Goal: Task Accomplishment & Management: Complete application form

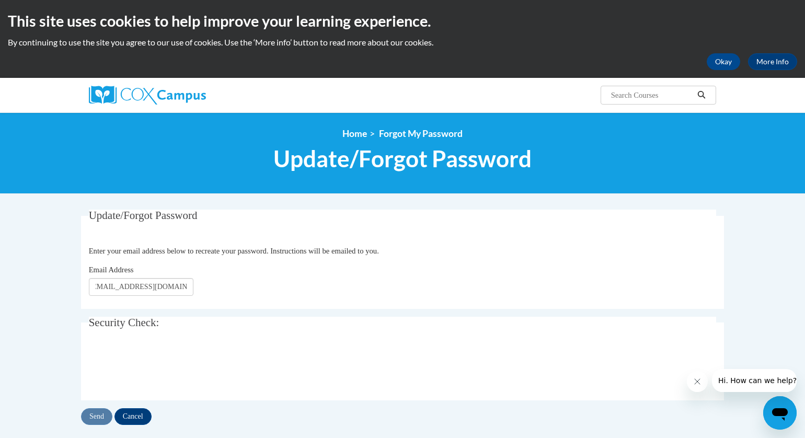
scroll to position [0, 9]
type input "[EMAIL_ADDRESS][DOMAIN_NAME]"
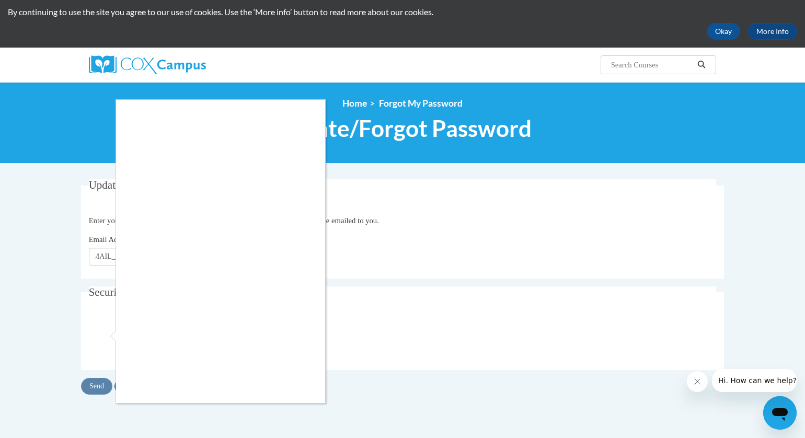
scroll to position [55, 0]
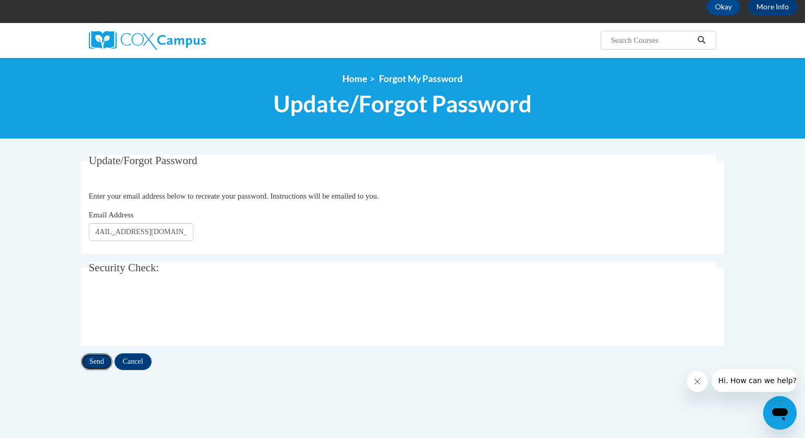
click at [107, 365] on input "Send" at bounding box center [96, 362] width 31 height 17
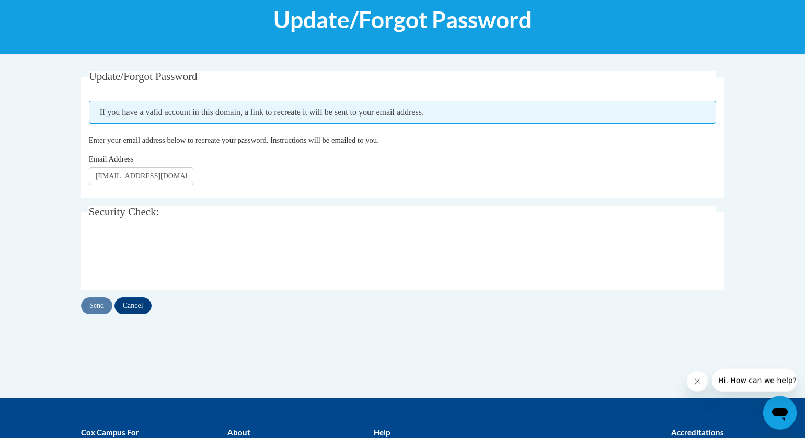
scroll to position [88, 0]
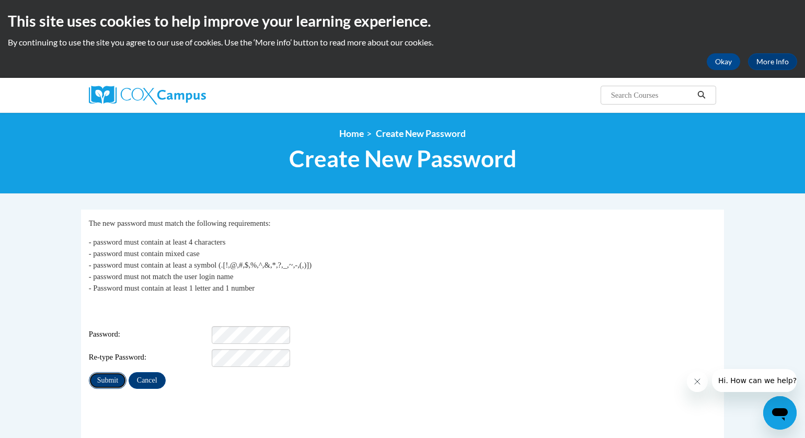
click at [100, 372] on input "Submit" at bounding box center [108, 380] width 38 height 17
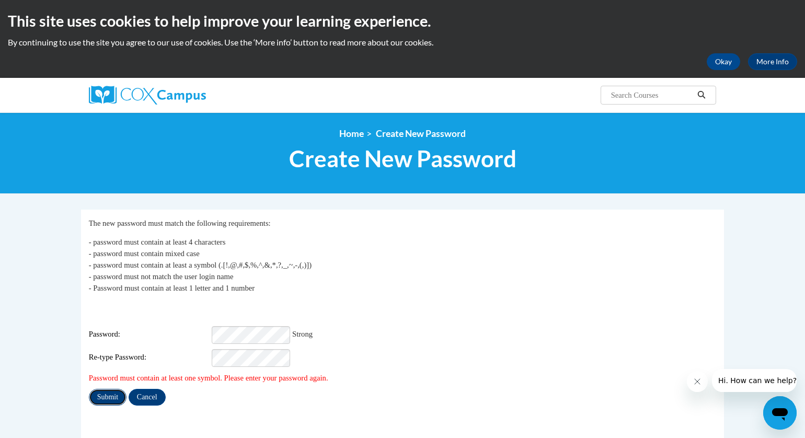
click at [102, 389] on input "Submit" at bounding box center [108, 397] width 38 height 17
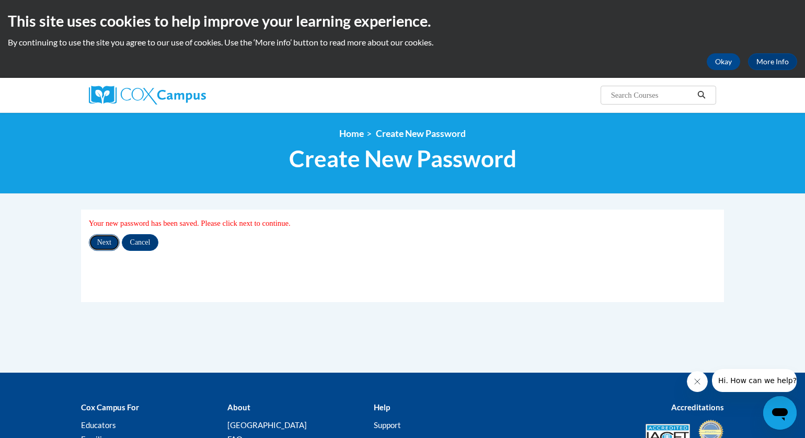
click at [104, 242] on input "Next" at bounding box center [104, 242] width 31 height 17
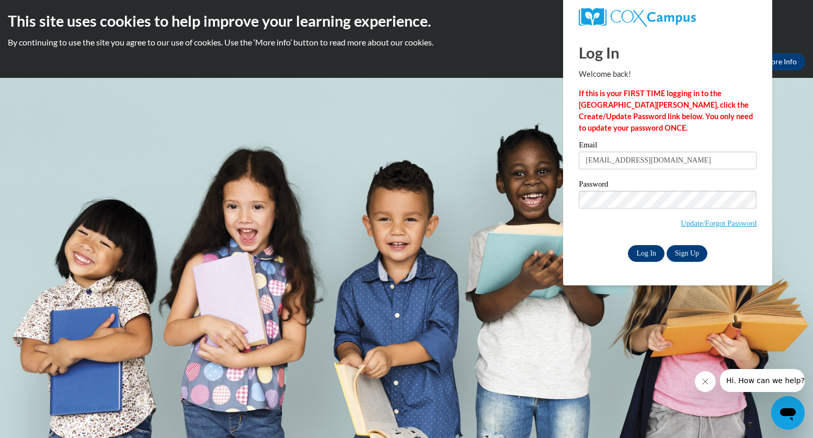
type input "[EMAIL_ADDRESS][DOMAIN_NAME]"
click at [638, 254] on input "Log In" at bounding box center [646, 253] width 37 height 17
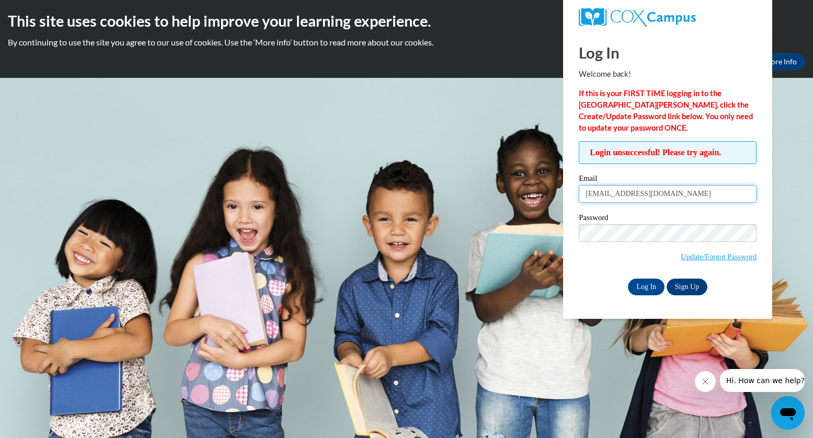
click at [612, 195] on input "jgutiereez@rainbowhousing.org" at bounding box center [668, 194] width 178 height 18
type input "jgutierrez@rainbowhousing.org"
click at [646, 286] on input "Log In" at bounding box center [646, 287] width 37 height 17
click at [641, 286] on input "Log In" at bounding box center [646, 287] width 37 height 17
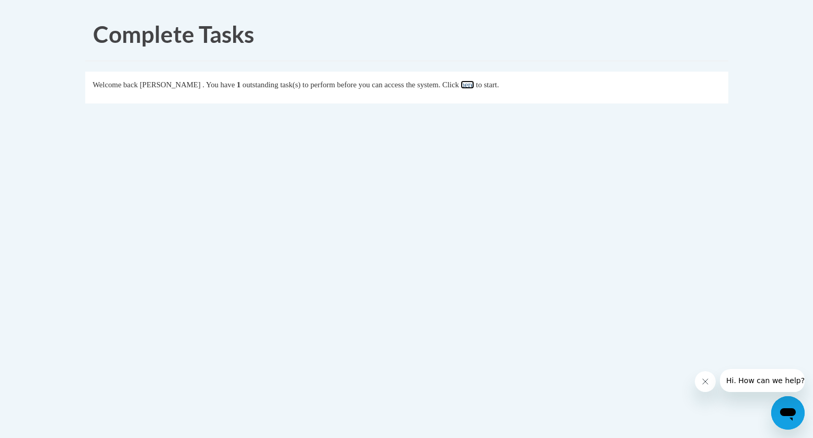
click at [474, 87] on link "here" at bounding box center [467, 85] width 13 height 8
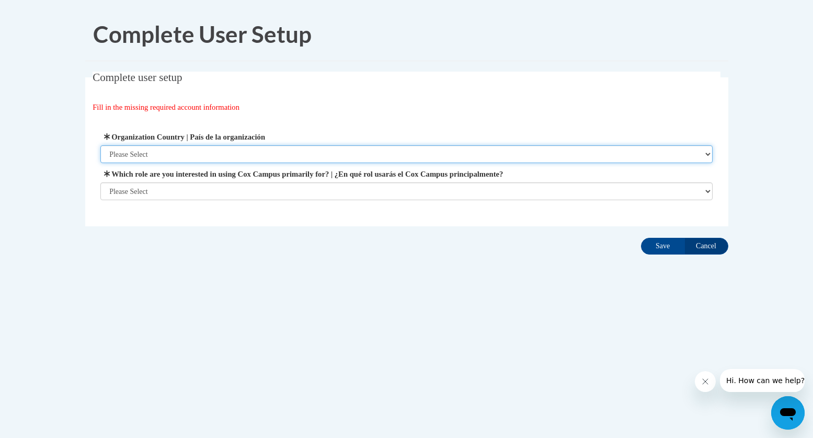
select select "ad49bcad-a171-4b2e-b99c-48b446064914"
click option "[GEOGRAPHIC_DATA] | [GEOGRAPHIC_DATA]" at bounding box center [0, 0] width 0 height 0
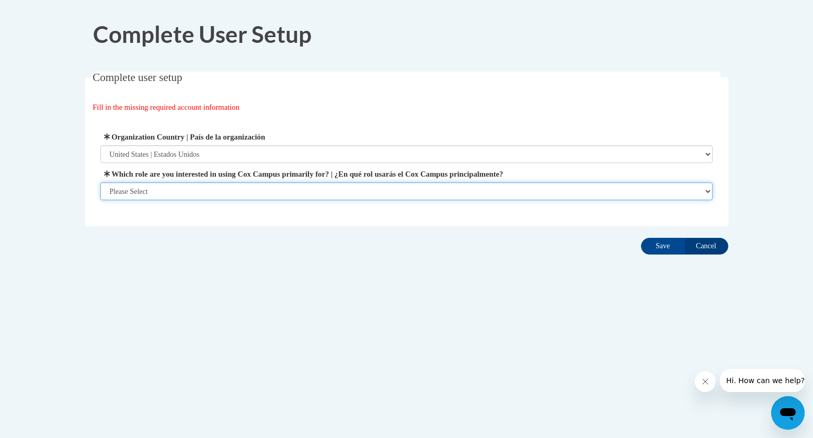
select select "49058d88-fc43-4af8-93ac-fa8ced758464"
click option "Community/Nonprofit Partner | Miembro de la comunidad/Socio sin ánimo de lucro" at bounding box center [0, 0] width 0 height 0
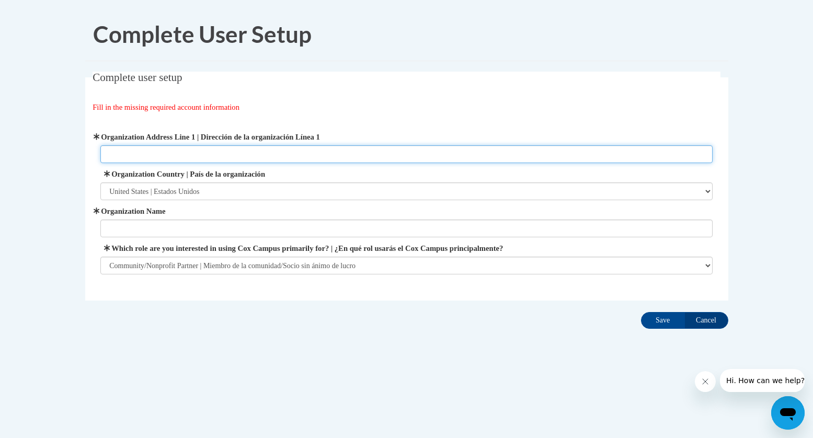
click at [130, 147] on input "Organization Address Line 1 | Dirección de la organización Línea 1" at bounding box center [406, 154] width 612 height 18
type input "R"
click at [143, 157] on input "Organization Address Line 1 | Dirección de la organización Línea 1" at bounding box center [406, 154] width 612 height 18
type input "18001 N 79th Ave Ste 72E"
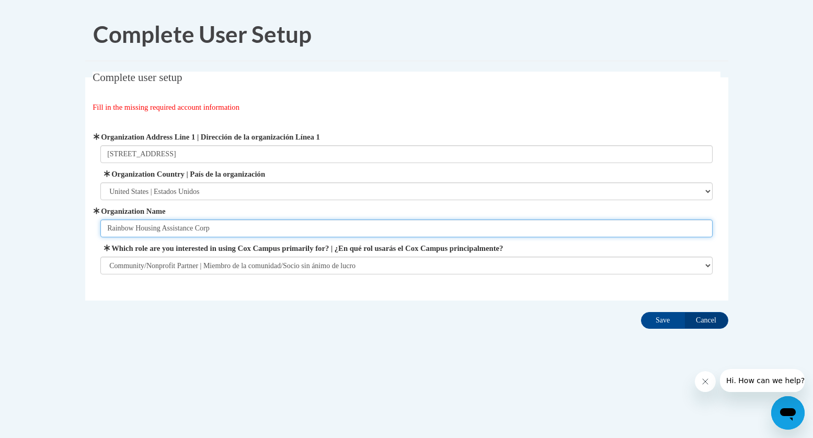
click at [229, 234] on input "Rainbow Housing Assistance Corp" at bounding box center [406, 229] width 612 height 18
type input "Rainbow Housing Assistance Corporation"
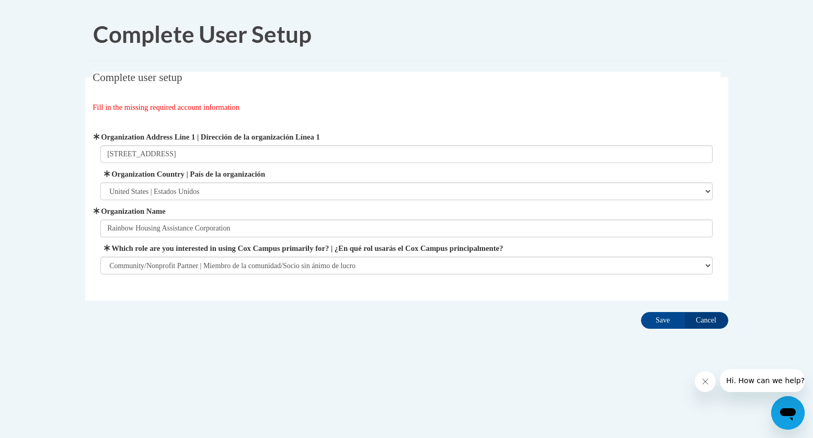
click at [488, 289] on fieldset "Complete user setup Fill in the missing required account information User Profi…" at bounding box center [406, 186] width 643 height 229
click at [660, 322] on input "Save" at bounding box center [663, 320] width 44 height 17
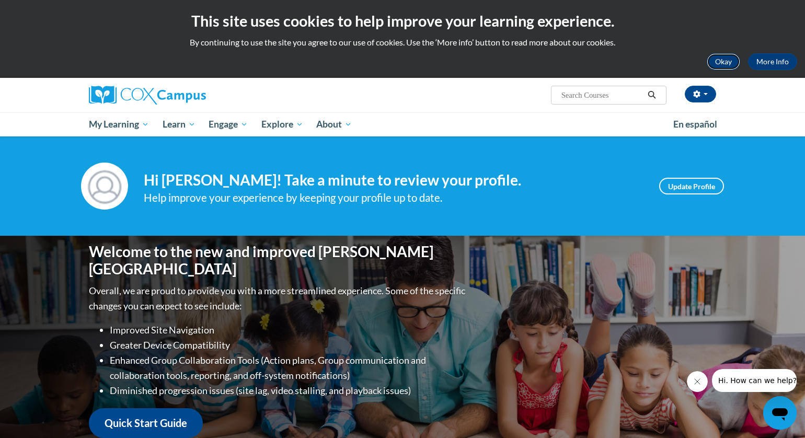
click at [729, 63] on button "Okay" at bounding box center [723, 61] width 33 height 17
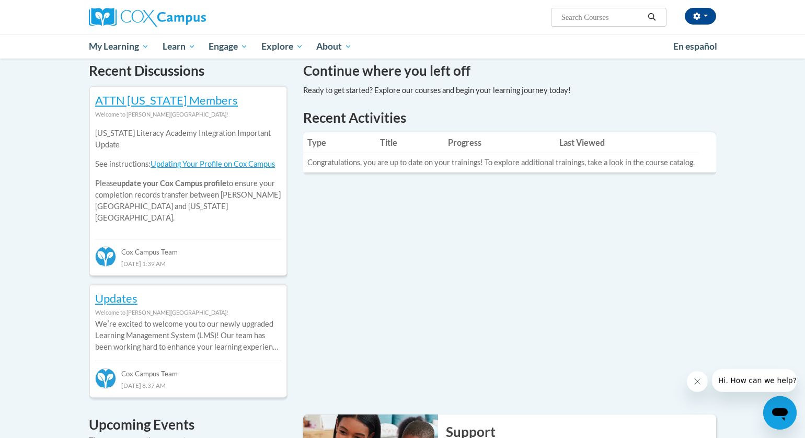
scroll to position [297, 0]
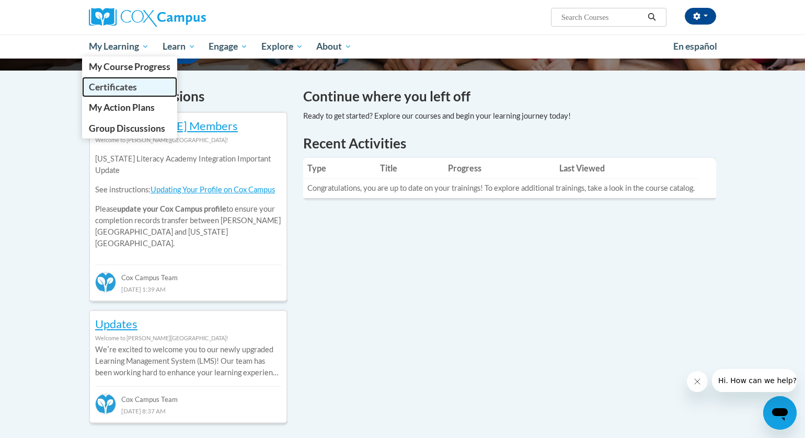
click at [107, 94] on link "Certificates" at bounding box center [129, 87] width 95 height 20
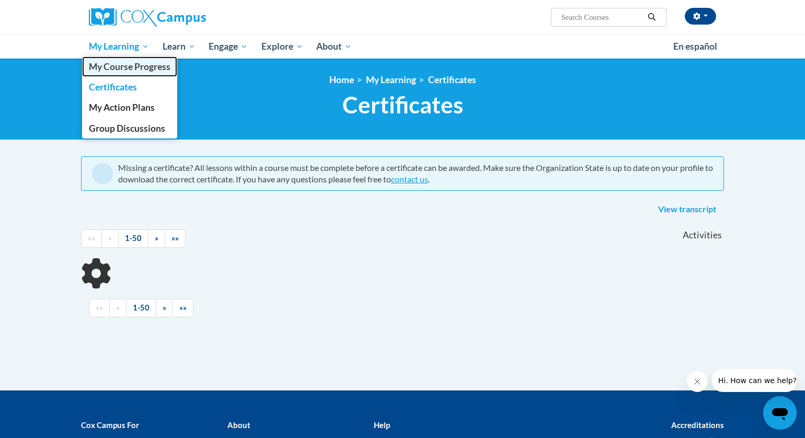
click at [120, 72] on span "My Course Progress" at bounding box center [130, 66] width 82 height 11
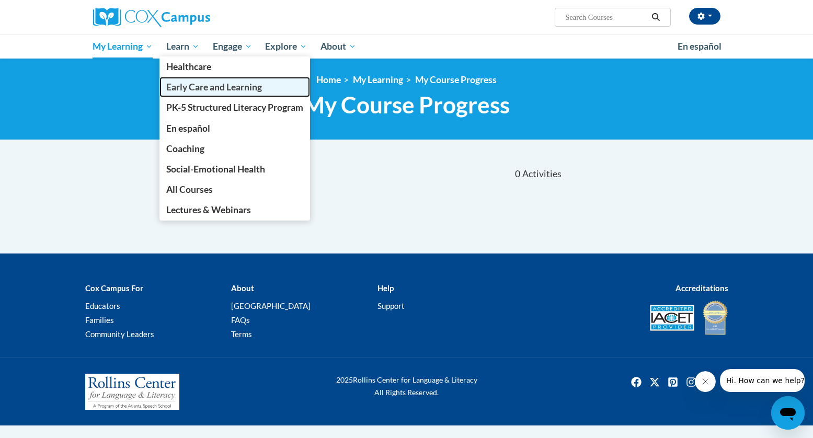
click at [193, 89] on span "Early Care and Learning" at bounding box center [214, 87] width 96 height 11
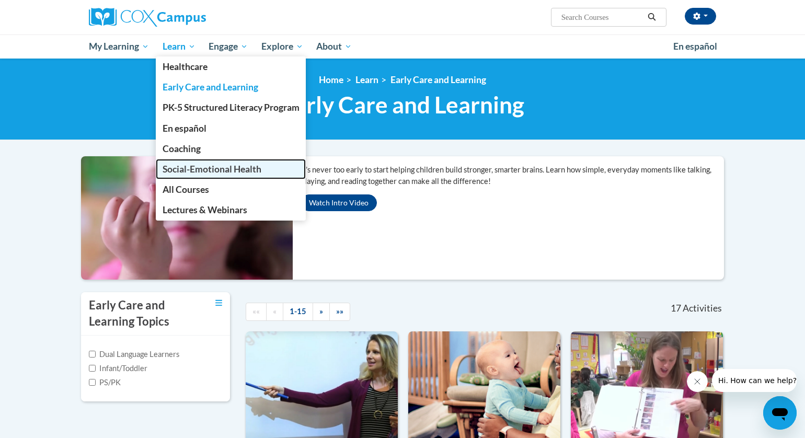
click at [205, 165] on span "Social-Emotional Health" at bounding box center [212, 169] width 99 height 11
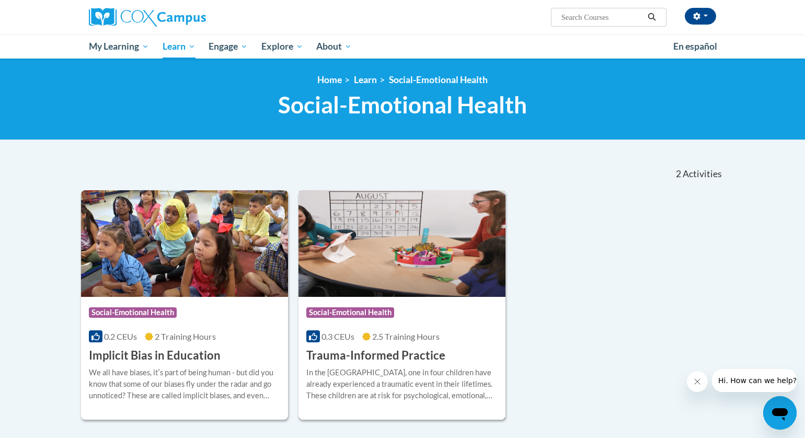
click at [408, 364] on div "More Info Enroll In the United States, one in four children have already experi…" at bounding box center [402, 390] width 207 height 53
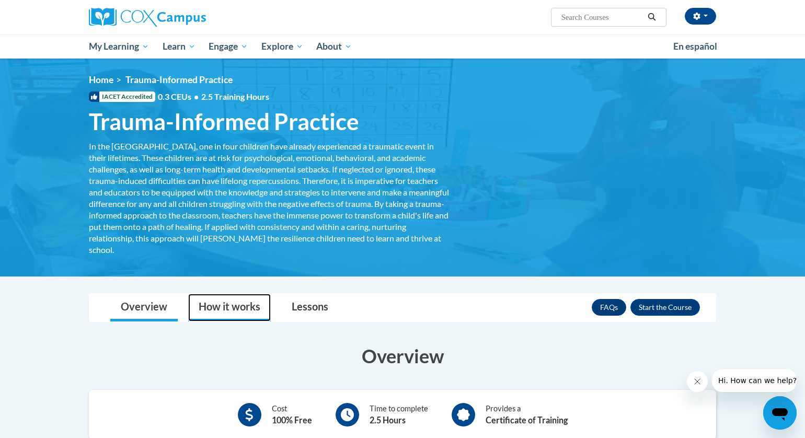
click at [223, 303] on link "How it works" at bounding box center [229, 308] width 83 height 28
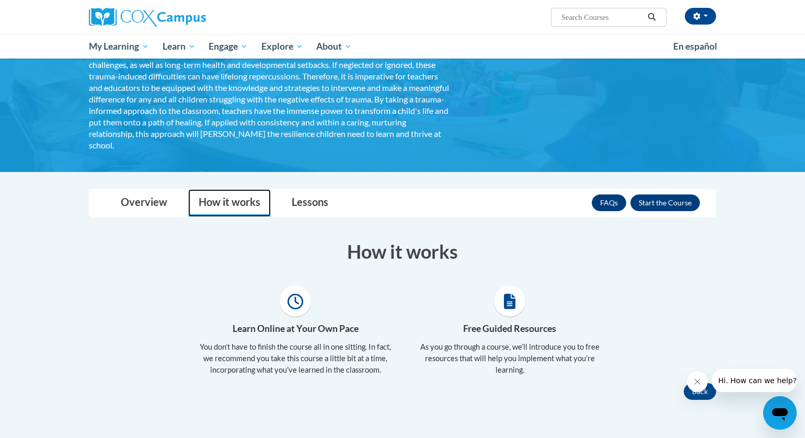
scroll to position [104, 0]
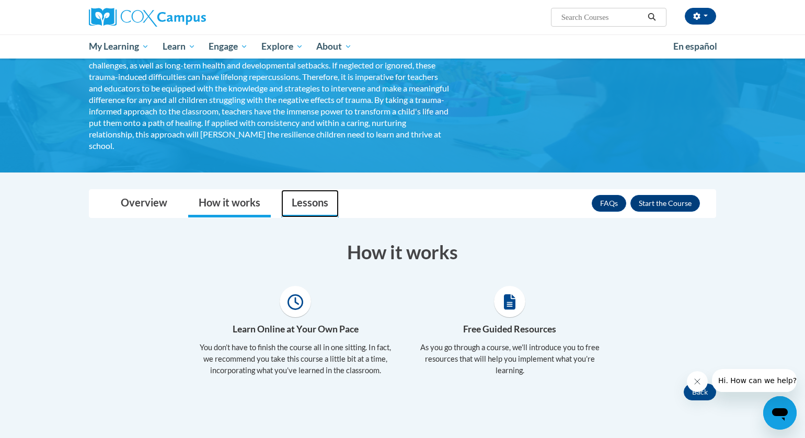
click at [291, 206] on link "Lessons" at bounding box center [310, 204] width 58 height 28
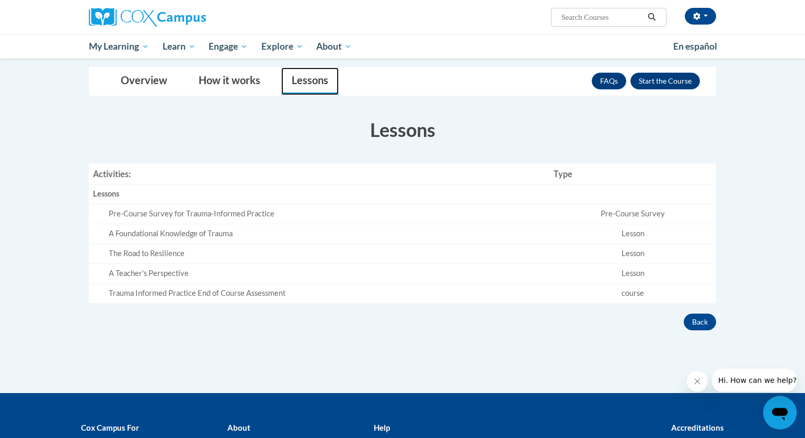
scroll to position [286, 0]
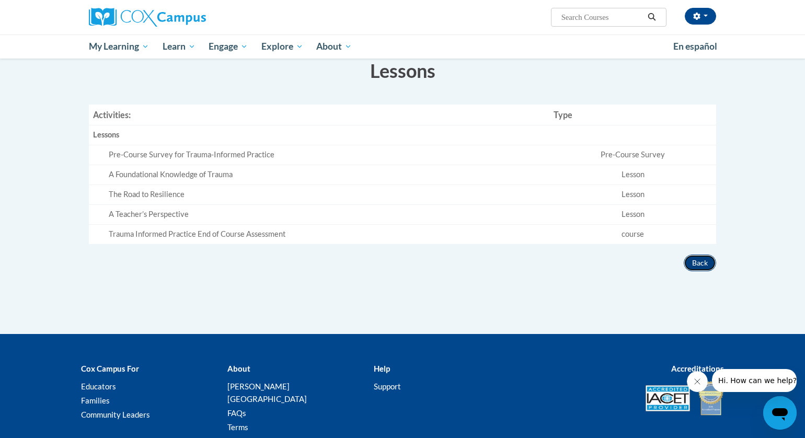
click at [705, 267] on button "Back" at bounding box center [700, 263] width 32 height 17
